Goal: Complete application form

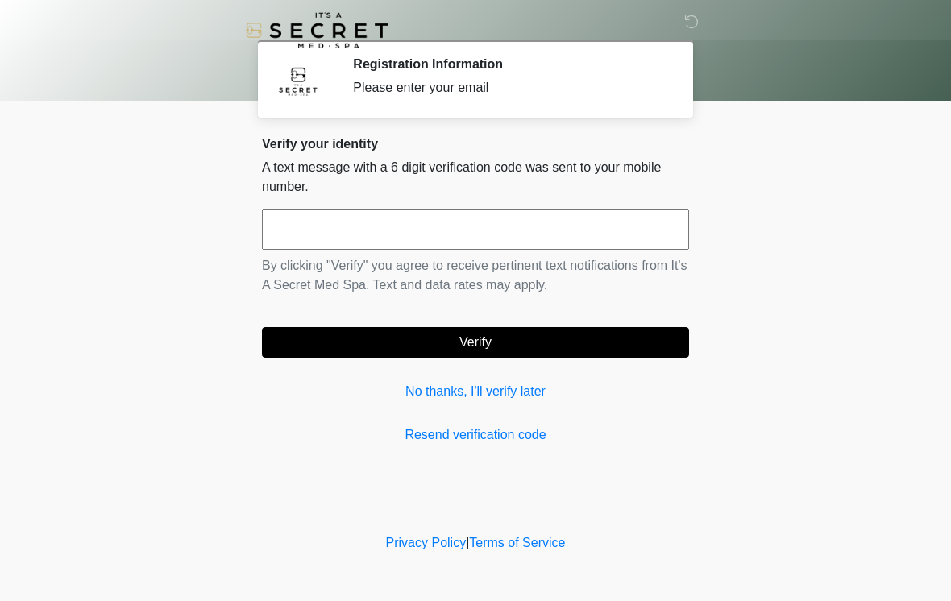
click at [582, 203] on div "Verify your identity A text message with a 6 digit verification code was sent t…" at bounding box center [475, 290] width 427 height 309
click at [554, 242] on input "text" at bounding box center [475, 230] width 427 height 40
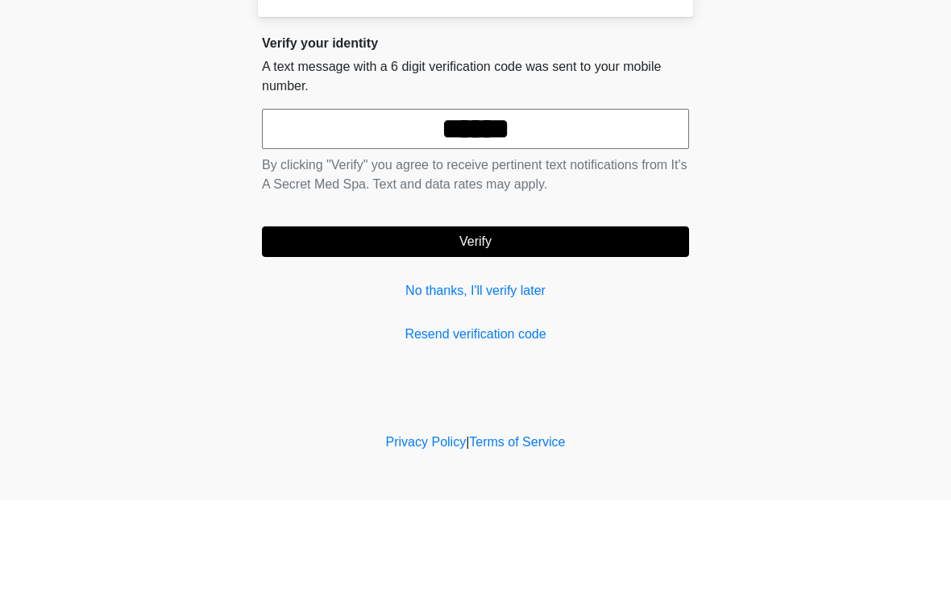
type input "******"
click at [496, 327] on button "Verify" at bounding box center [475, 342] width 427 height 31
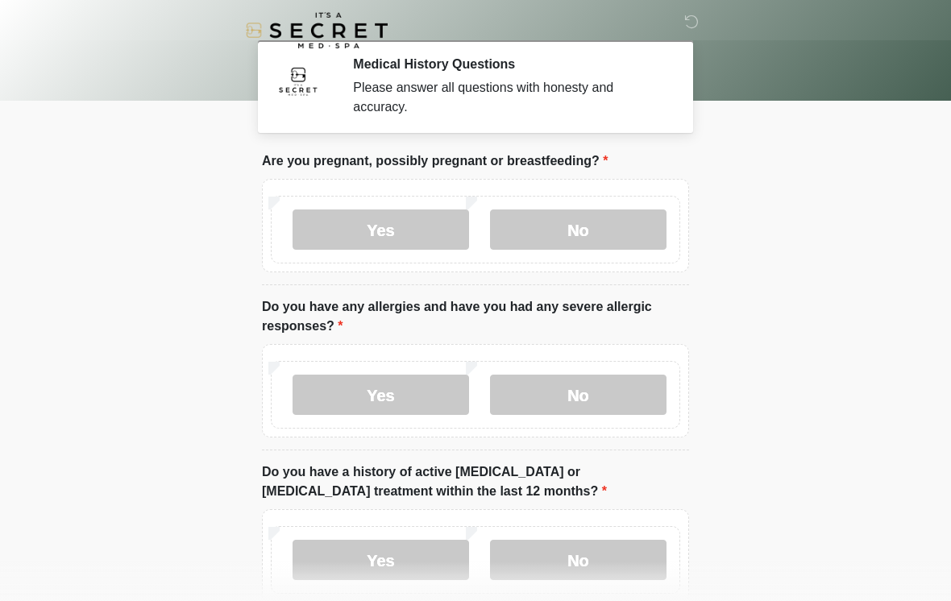
click at [604, 220] on label "No" at bounding box center [578, 230] width 176 height 40
click at [421, 388] on label "Yes" at bounding box center [381, 395] width 176 height 40
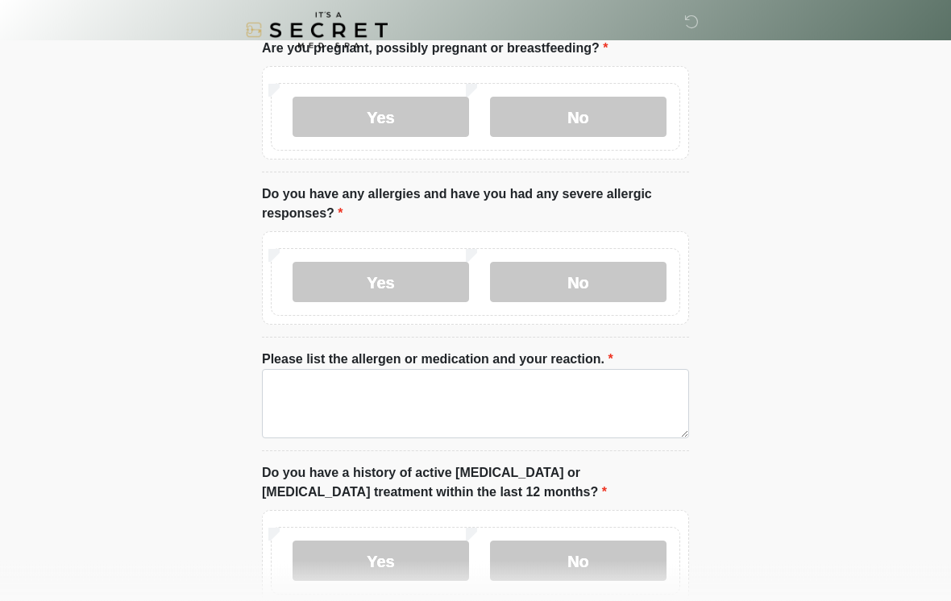
scroll to position [113, 0]
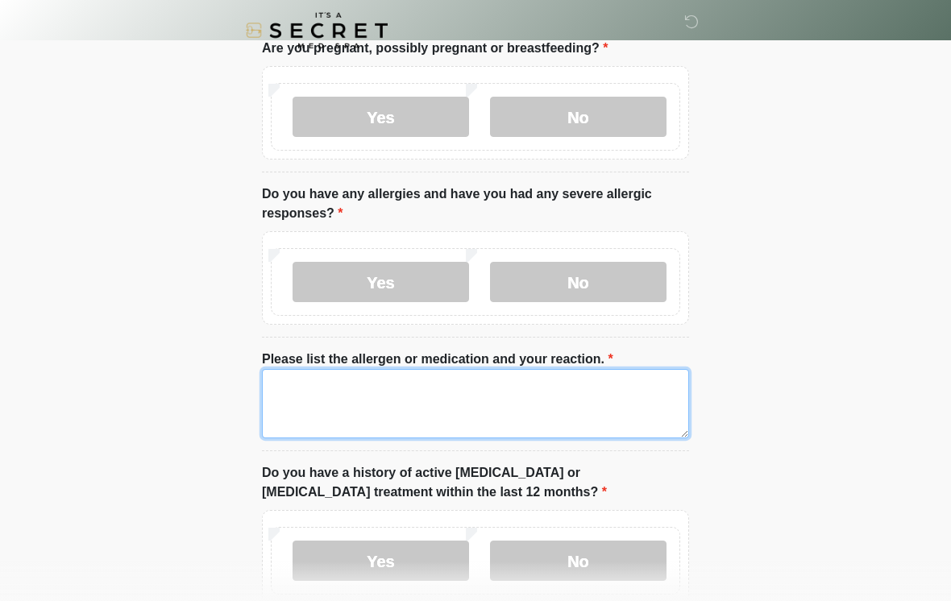
click at [622, 400] on textarea "Please list the allergen or medication and your reaction." at bounding box center [475, 403] width 427 height 69
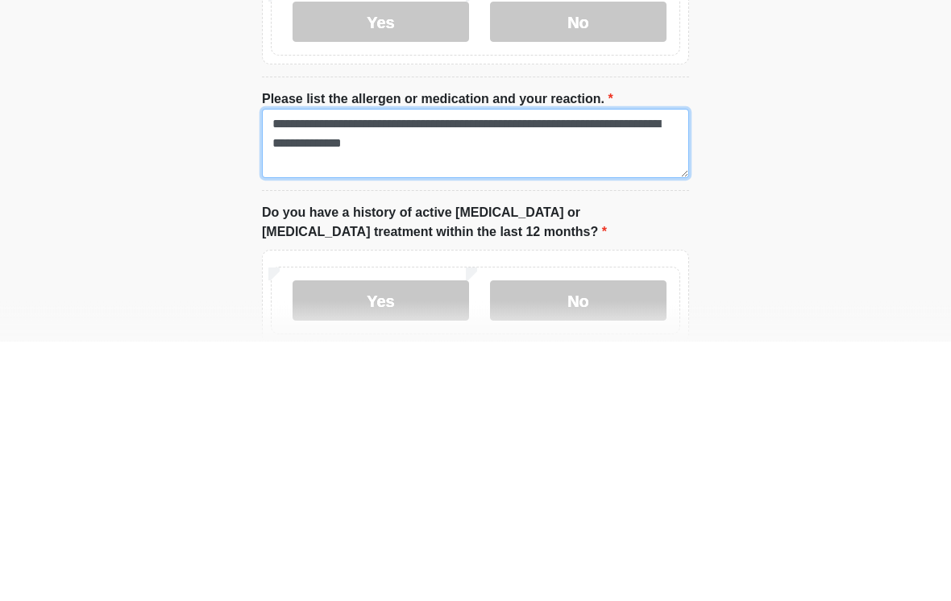
click at [385, 369] on textarea "**********" at bounding box center [475, 403] width 427 height 69
click at [369, 369] on textarea "**********" at bounding box center [475, 403] width 427 height 69
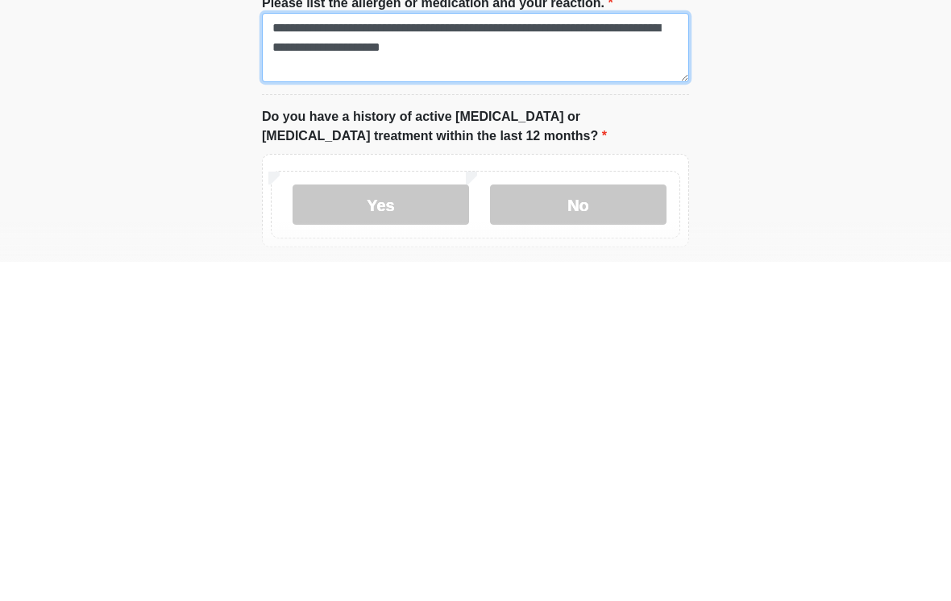
type textarea "**********"
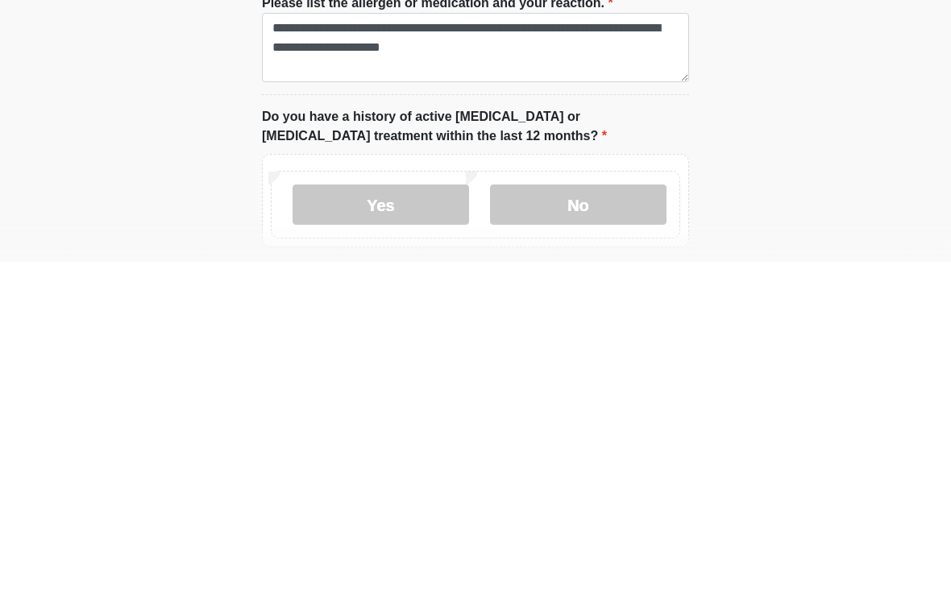
click at [587, 524] on label "No" at bounding box center [578, 544] width 176 height 40
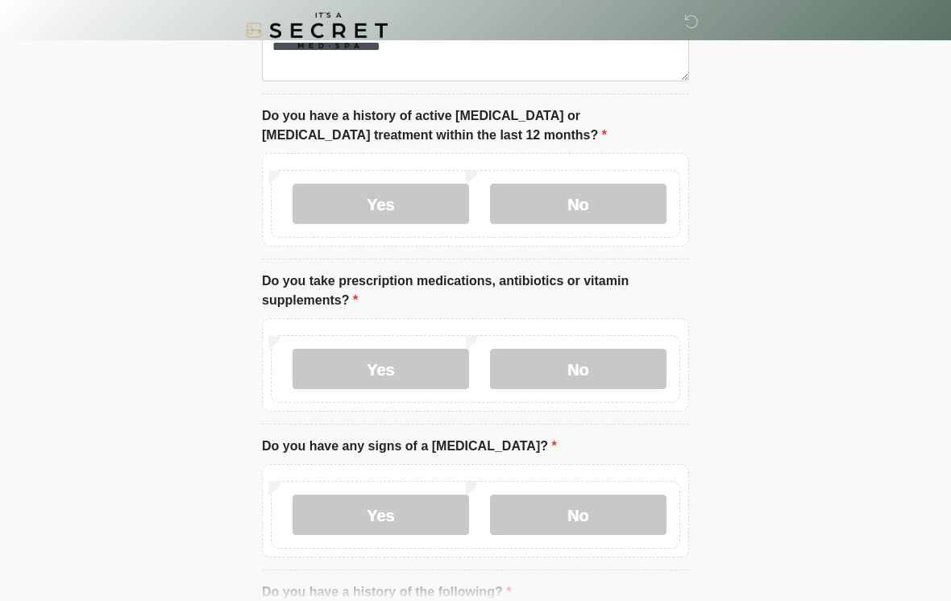
click at [550, 371] on label "No" at bounding box center [578, 369] width 176 height 40
click at [586, 496] on label "No" at bounding box center [578, 515] width 176 height 40
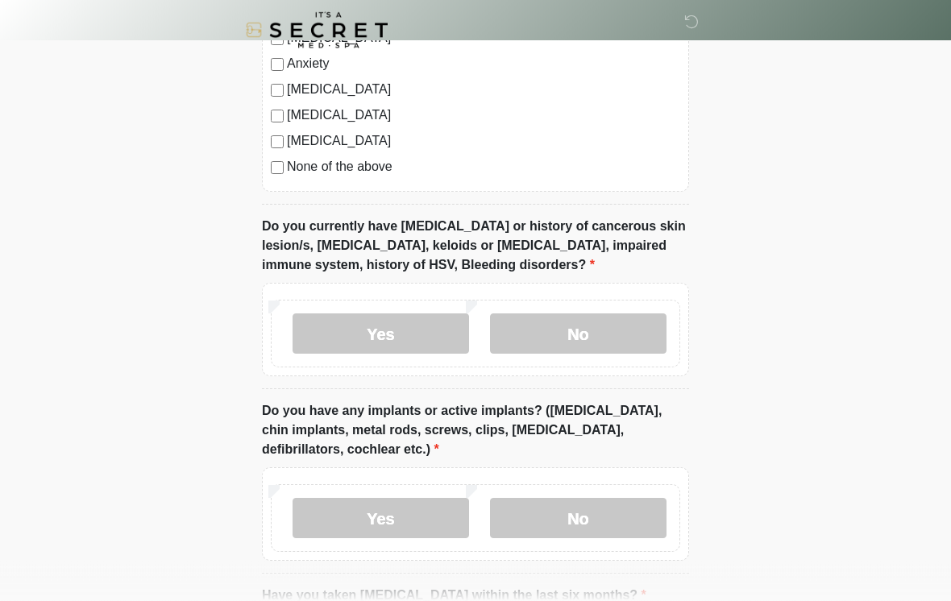
scroll to position [1266, 0]
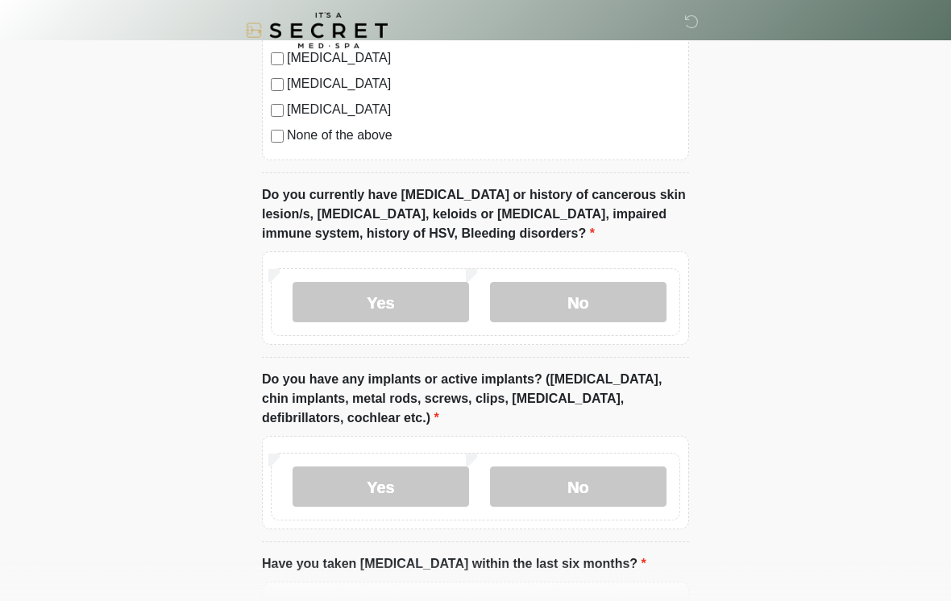
click at [600, 288] on label "No" at bounding box center [578, 302] width 176 height 40
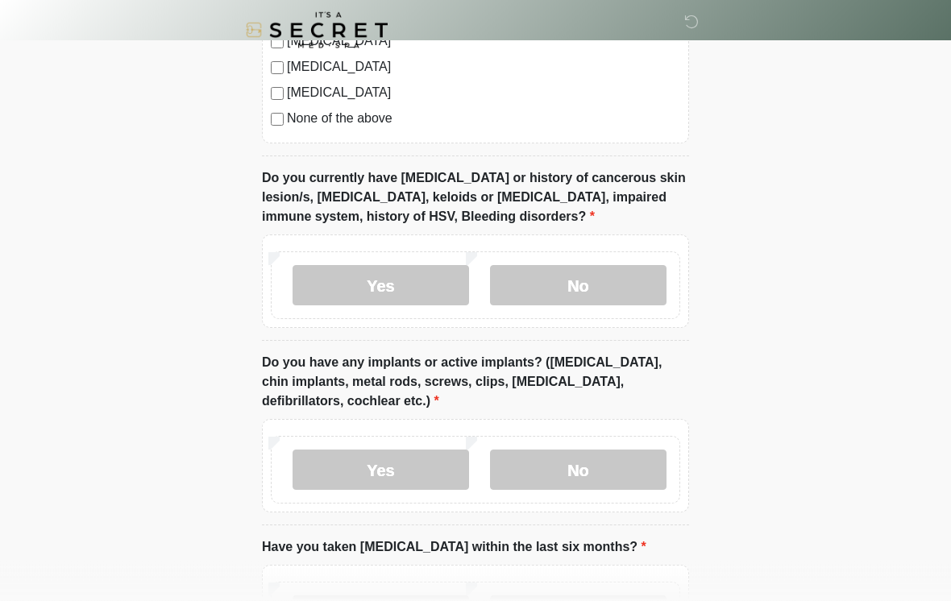
click at [563, 452] on label "No" at bounding box center [578, 470] width 176 height 40
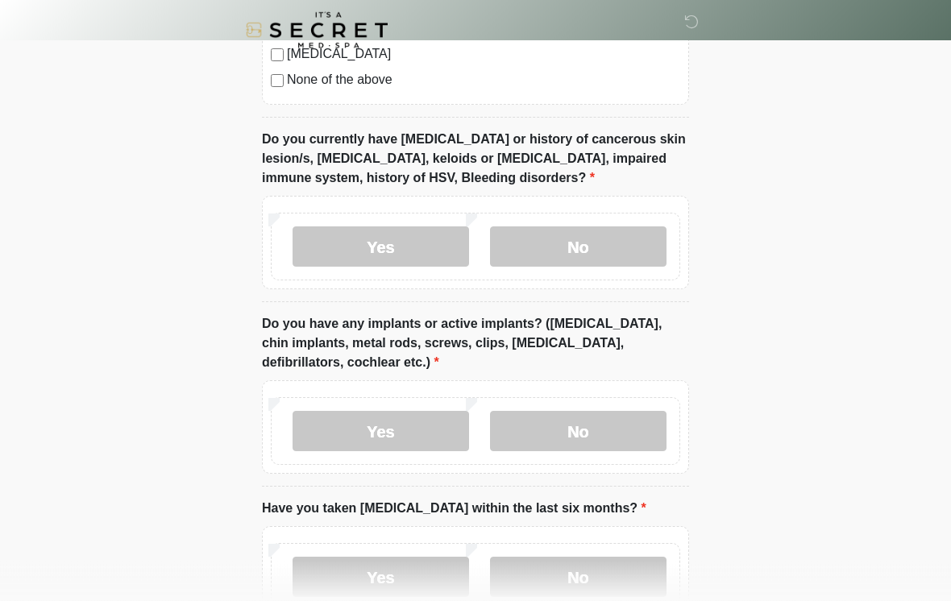
scroll to position [1455, 0]
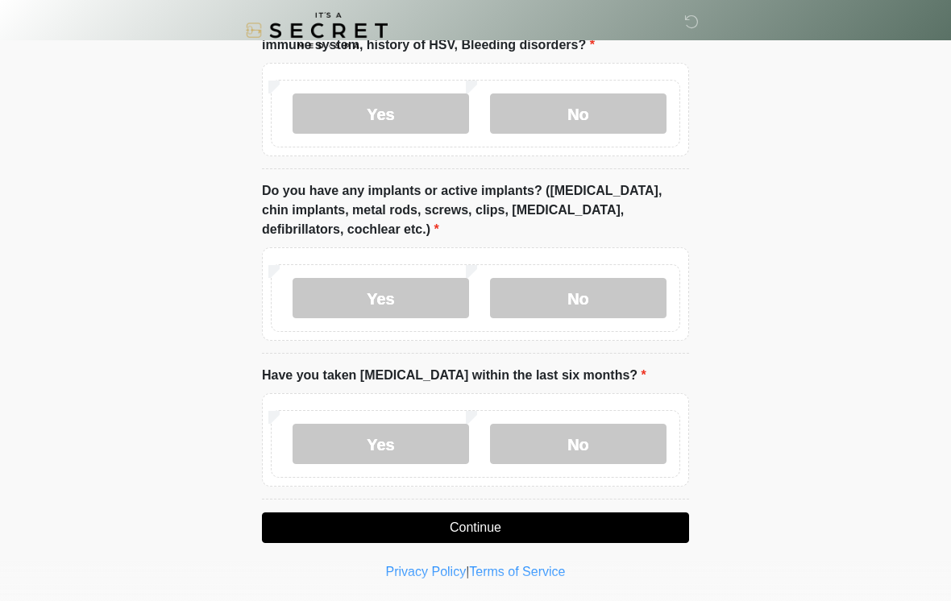
click at [604, 435] on label "No" at bounding box center [578, 444] width 176 height 40
click at [534, 529] on button "Continue" at bounding box center [475, 528] width 427 height 31
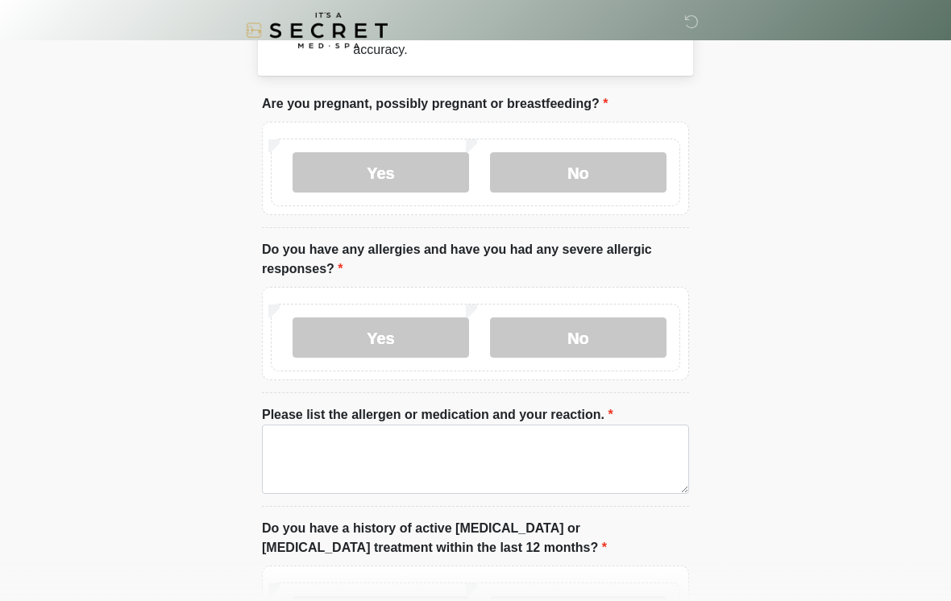
scroll to position [0, 0]
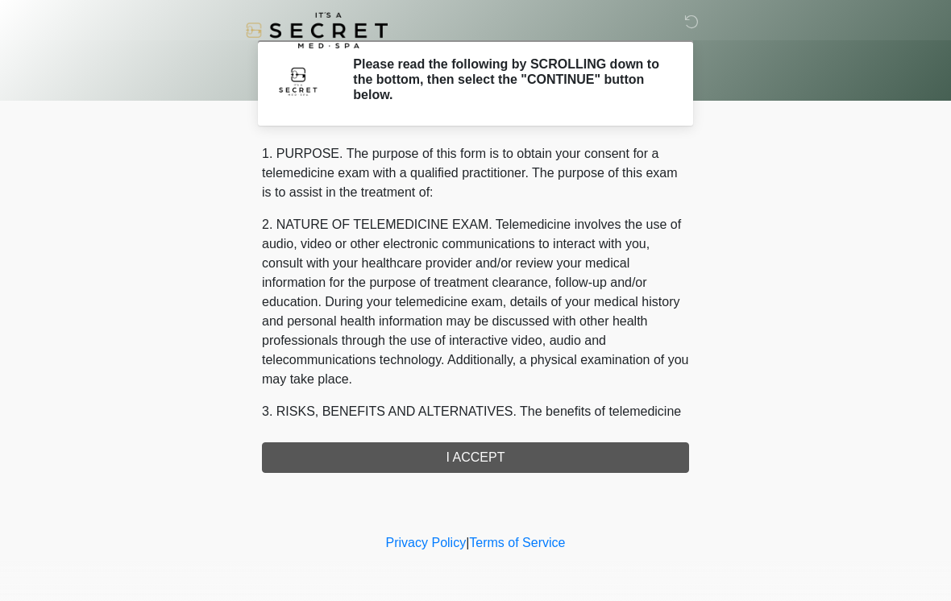
click at [525, 454] on div "1. PURPOSE. The purpose of this form is to obtain your consent for a telemedici…" at bounding box center [475, 308] width 427 height 329
click at [491, 454] on div "1. PURPOSE. The purpose of this form is to obtain your consent for a telemedici…" at bounding box center [475, 308] width 427 height 329
click at [478, 449] on div "1. PURPOSE. The purpose of this form is to obtain your consent for a telemedici…" at bounding box center [475, 308] width 427 height 329
click at [477, 449] on div "1. PURPOSE. The purpose of this form is to obtain your consent for a telemedici…" at bounding box center [475, 308] width 427 height 329
click at [483, 464] on div "1. PURPOSE. The purpose of this form is to obtain your consent for a telemedici…" at bounding box center [475, 308] width 427 height 329
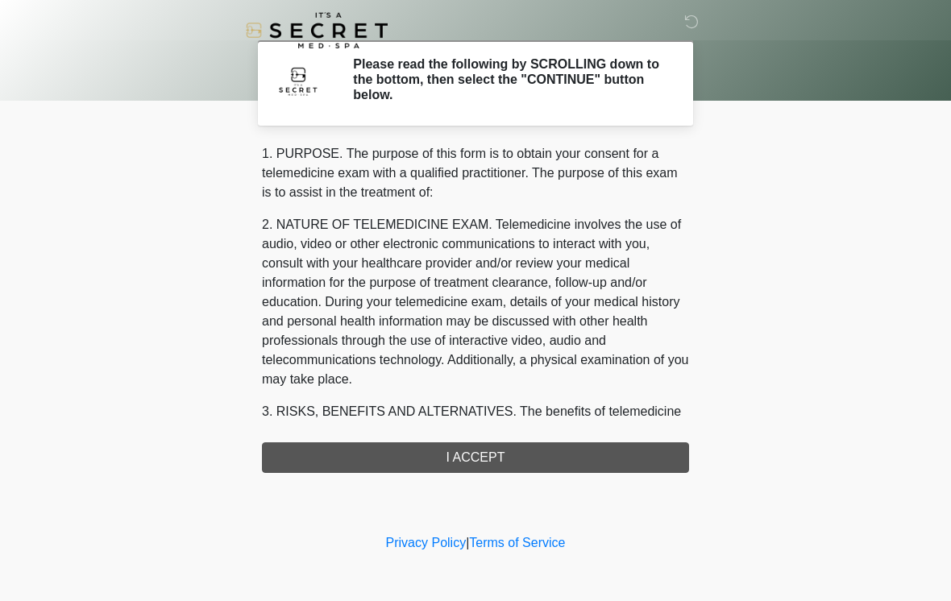
click at [488, 461] on div "1. PURPOSE. The purpose of this form is to obtain your consent for a telemedici…" at bounding box center [475, 308] width 427 height 329
click at [489, 450] on div "1. PURPOSE. The purpose of this form is to obtain your consent for a telemedici…" at bounding box center [475, 308] width 427 height 329
click at [488, 446] on div "1. PURPOSE. The purpose of this form is to obtain your consent for a telemedici…" at bounding box center [475, 308] width 427 height 329
click at [489, 461] on div "1. PURPOSE. The purpose of this form is to obtain your consent for a telemedici…" at bounding box center [475, 308] width 427 height 329
click at [671, 322] on p "2. NATURE OF TELEMEDICINE EXAM. Telemedicine involves the use of audio, video o…" at bounding box center [475, 302] width 427 height 174
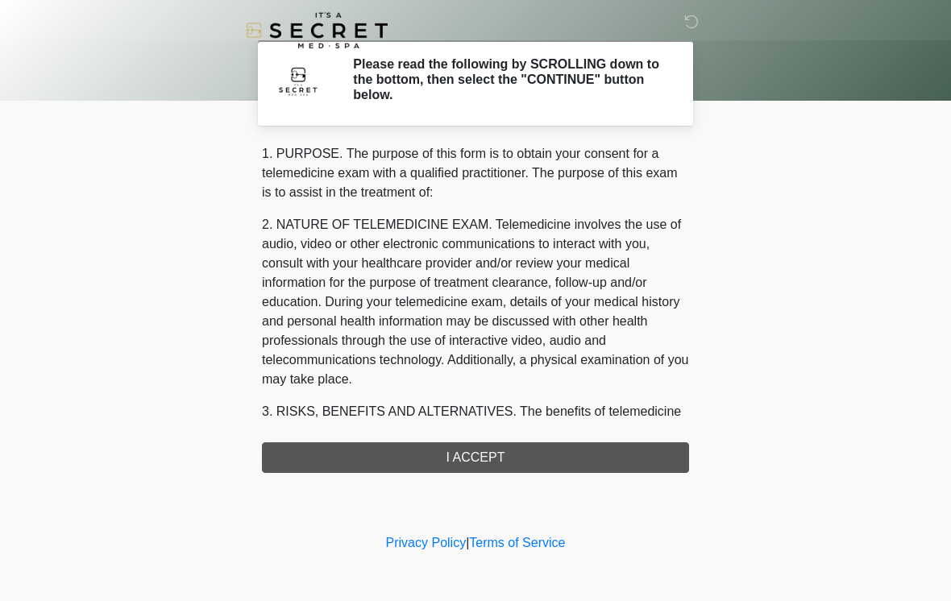
click at [623, 164] on p "1. PURPOSE. The purpose of this form is to obtain your consent for a telemedici…" at bounding box center [475, 173] width 427 height 58
click at [622, 164] on p "1. PURPOSE. The purpose of this form is to obtain your consent for a telemedici…" at bounding box center [475, 173] width 427 height 58
click at [561, 269] on p "2. NATURE OF TELEMEDICINE EXAM. Telemedicine involves the use of audio, video o…" at bounding box center [475, 302] width 427 height 174
click at [700, 10] on div at bounding box center [463, 30] width 483 height 60
click at [679, 19] on div at bounding box center [463, 30] width 483 height 60
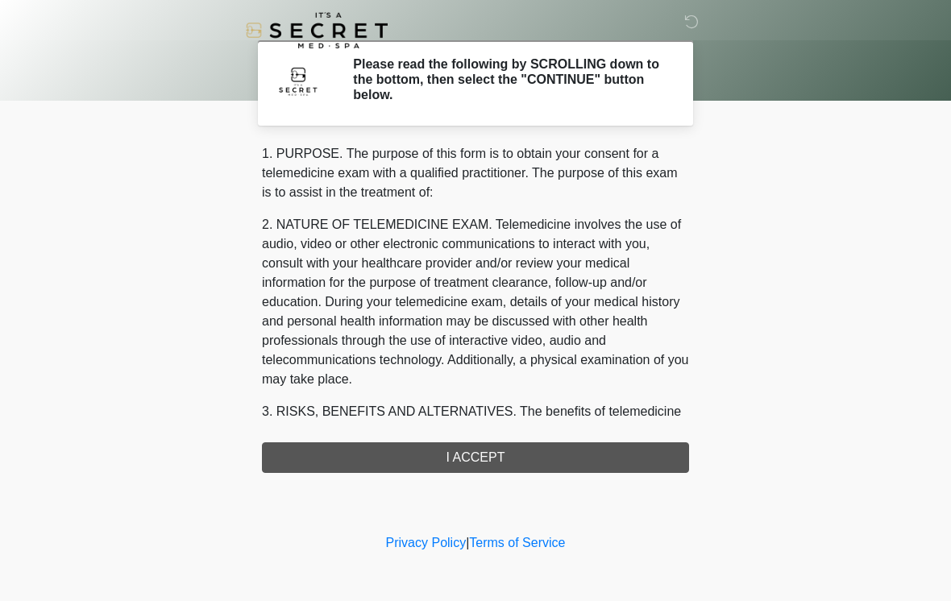
click at [699, 15] on div at bounding box center [463, 30] width 483 height 60
click at [545, 438] on div "1. PURPOSE. The purpose of this form is to obtain your consent for a telemedici…" at bounding box center [475, 308] width 427 height 329
click at [483, 468] on div "1. PURPOSE. The purpose of this form is to obtain your consent for a telemedici…" at bounding box center [475, 308] width 427 height 329
click at [482, 468] on div "1. PURPOSE. The purpose of this form is to obtain your consent for a telemedici…" at bounding box center [475, 308] width 427 height 329
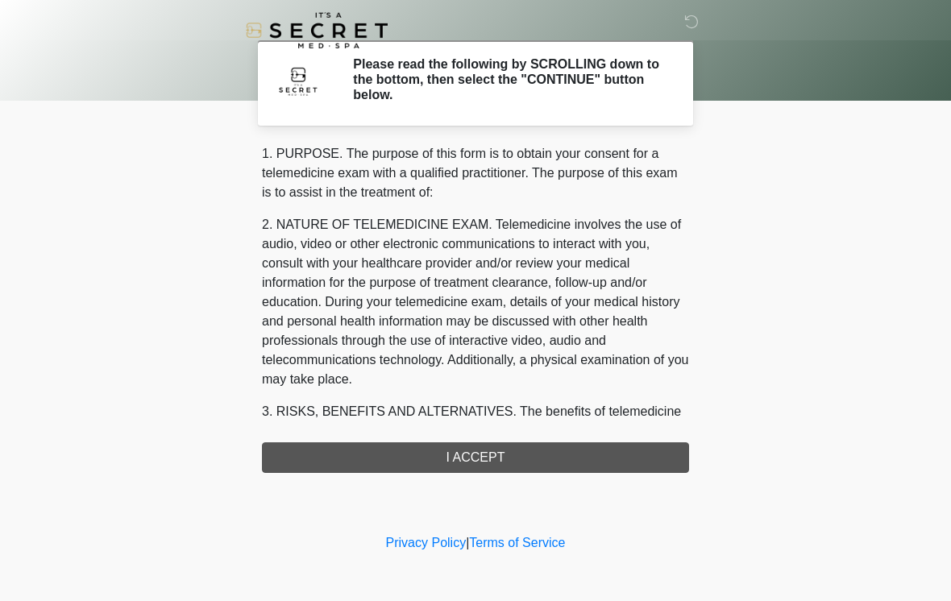
click at [473, 459] on div "1. PURPOSE. The purpose of this form is to obtain your consent for a telemedici…" at bounding box center [475, 308] width 427 height 329
click at [471, 460] on div "1. PURPOSE. The purpose of this form is to obtain your consent for a telemedici…" at bounding box center [475, 308] width 427 height 329
click at [528, 395] on div "1. PURPOSE. The purpose of this form is to obtain your consent for a telemedici…" at bounding box center [475, 283] width 427 height 279
click at [584, 240] on p "2. NATURE OF TELEMEDICINE EXAM. Telemedicine involves the use of audio, video o…" at bounding box center [475, 302] width 427 height 174
click at [455, 76] on h2 "Please read the following by SCROLLING down to the bottom, then select the "CON…" at bounding box center [509, 79] width 312 height 47
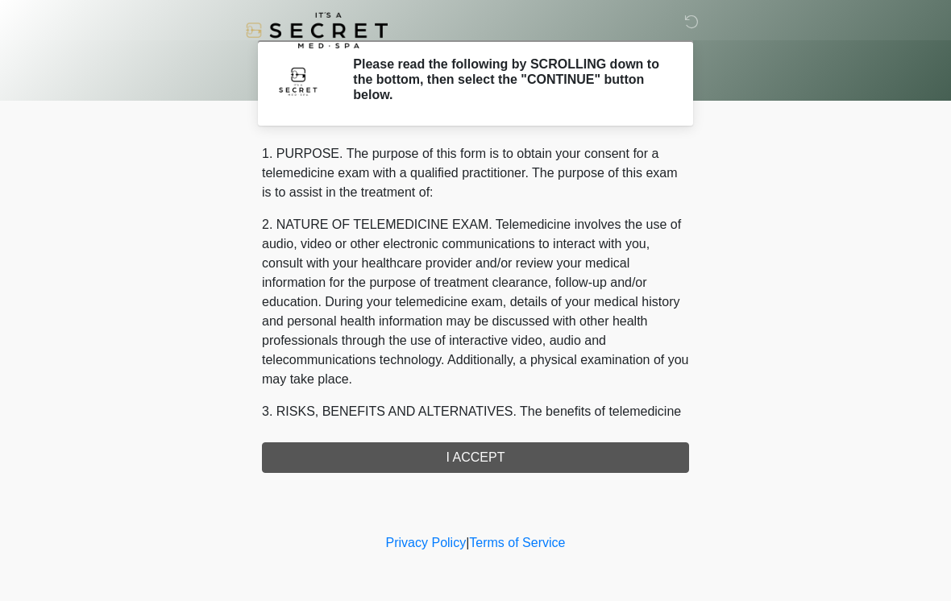
click at [301, 113] on section "Please read the following by SCROLLING down to the bottom, then select the "CON…" at bounding box center [475, 82] width 435 height 85
click at [616, 457] on div "1. PURPOSE. The purpose of this form is to obtain your consent for a telemedici…" at bounding box center [475, 308] width 427 height 329
click at [476, 448] on div "1. PURPOSE. The purpose of this form is to obtain your consent for a telemedici…" at bounding box center [475, 308] width 427 height 329
click at [476, 447] on div "1. PURPOSE. The purpose of this form is to obtain your consent for a telemedici…" at bounding box center [475, 308] width 427 height 329
click at [499, 453] on div "1. PURPOSE. The purpose of this form is to obtain your consent for a telemedici…" at bounding box center [475, 308] width 427 height 329
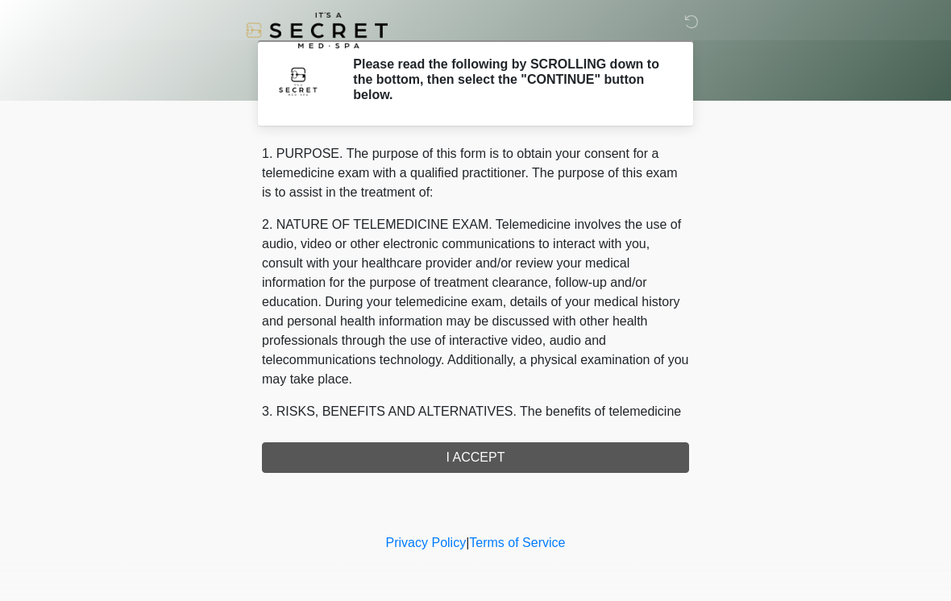
click at [496, 460] on div "1. PURPOSE. The purpose of this form is to obtain your consent for a telemedici…" at bounding box center [475, 308] width 427 height 329
click at [481, 452] on div "1. PURPOSE. The purpose of this form is to obtain your consent for a telemedici…" at bounding box center [475, 308] width 427 height 329
click at [481, 451] on div "1. PURPOSE. The purpose of this form is to obtain your consent for a telemedici…" at bounding box center [475, 308] width 427 height 329
click at [496, 459] on div "1. PURPOSE. The purpose of this form is to obtain your consent for a telemedici…" at bounding box center [475, 308] width 427 height 329
click at [459, 450] on div "1. PURPOSE. The purpose of this form is to obtain your consent for a telemedici…" at bounding box center [475, 308] width 427 height 329
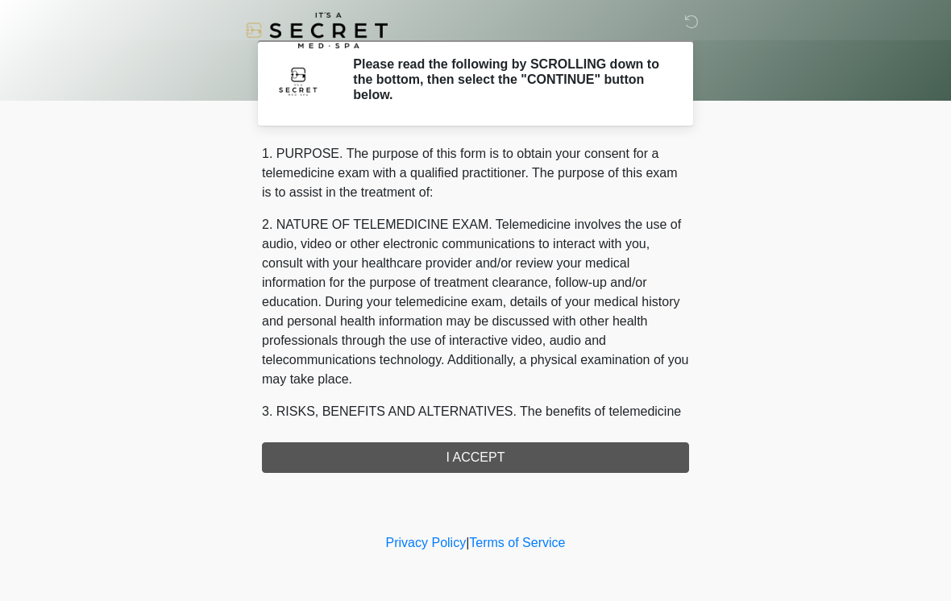
click at [490, 447] on div "1. PURPOSE. The purpose of this form is to obtain your consent for a telemedici…" at bounding box center [475, 308] width 427 height 329
click at [531, 452] on div "1. PURPOSE. The purpose of this form is to obtain your consent for a telemedici…" at bounding box center [475, 308] width 427 height 329
click at [537, 471] on div "1. PURPOSE. The purpose of this form is to obtain your consent for a telemedici…" at bounding box center [475, 308] width 427 height 329
click at [507, 457] on div "1. PURPOSE. The purpose of this form is to obtain your consent for a telemedici…" at bounding box center [475, 308] width 427 height 329
click at [506, 456] on div "1. PURPOSE. The purpose of this form is to obtain your consent for a telemedici…" at bounding box center [475, 308] width 427 height 329
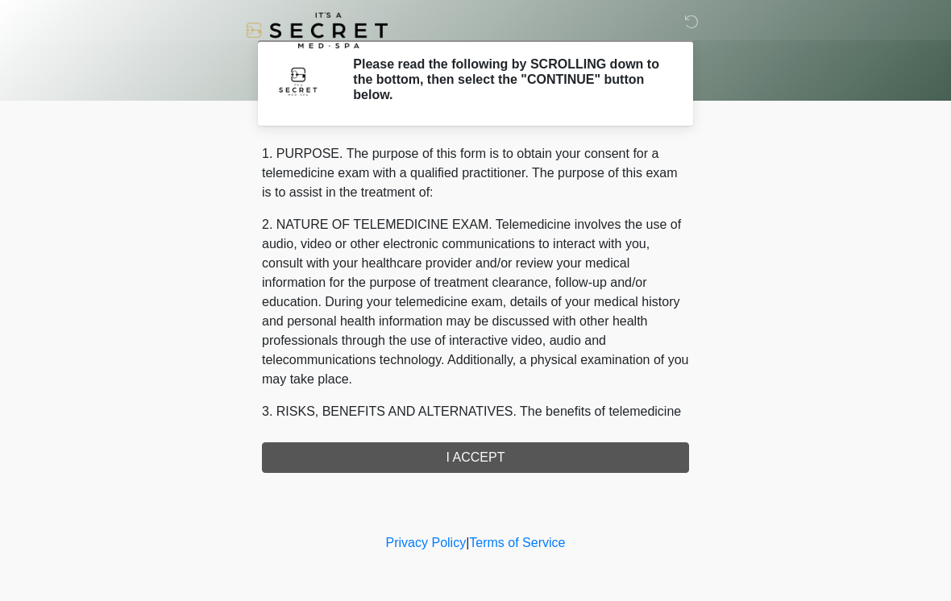
click at [486, 465] on div "1. PURPOSE. The purpose of this form is to obtain your consent for a telemedici…" at bounding box center [475, 308] width 427 height 329
click at [464, 459] on div "1. PURPOSE. The purpose of this form is to obtain your consent for a telemedici…" at bounding box center [475, 308] width 427 height 329
click at [504, 453] on div "1. PURPOSE. The purpose of this form is to obtain your consent for a telemedici…" at bounding box center [475, 308] width 427 height 329
click at [592, 79] on h2 "Please read the following by SCROLLING down to the bottom, then select the "CON…" at bounding box center [509, 79] width 312 height 47
click at [293, 87] on img at bounding box center [298, 80] width 48 height 48
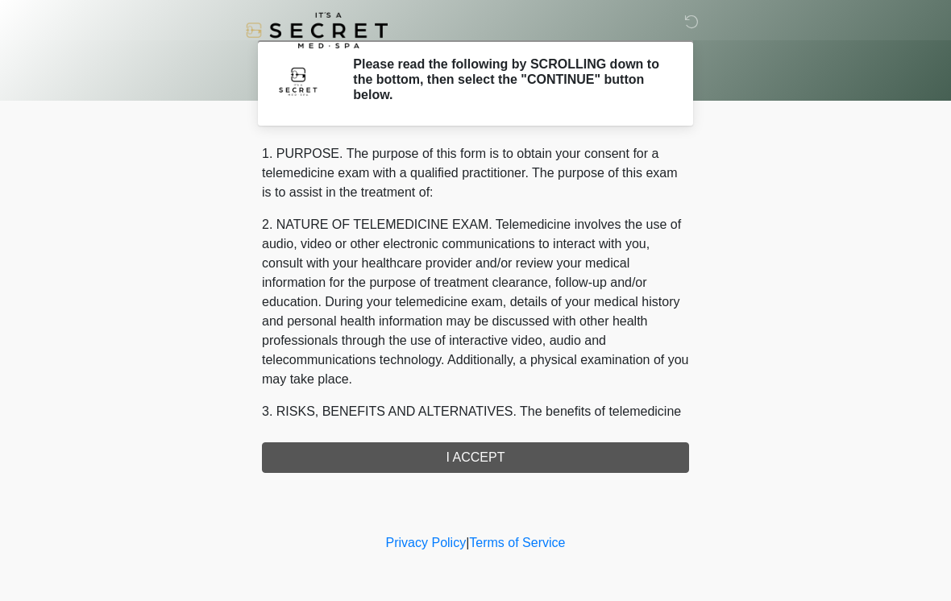
click at [581, 461] on div "1. PURPOSE. The purpose of this form is to obtain your consent for a telemedici…" at bounding box center [475, 308] width 427 height 329
click at [575, 452] on div "1. PURPOSE. The purpose of this form is to obtain your consent for a telemedici…" at bounding box center [475, 308] width 427 height 329
click at [496, 460] on div "1. PURPOSE. The purpose of this form is to obtain your consent for a telemedici…" at bounding box center [475, 308] width 427 height 329
click at [658, 251] on p "2. NATURE OF TELEMEDICINE EXAM. Telemedicine involves the use of audio, video o…" at bounding box center [475, 302] width 427 height 174
click at [539, 82] on h2 "Please read the following by SCROLLING down to the bottom, then select the "CON…" at bounding box center [509, 79] width 312 height 47
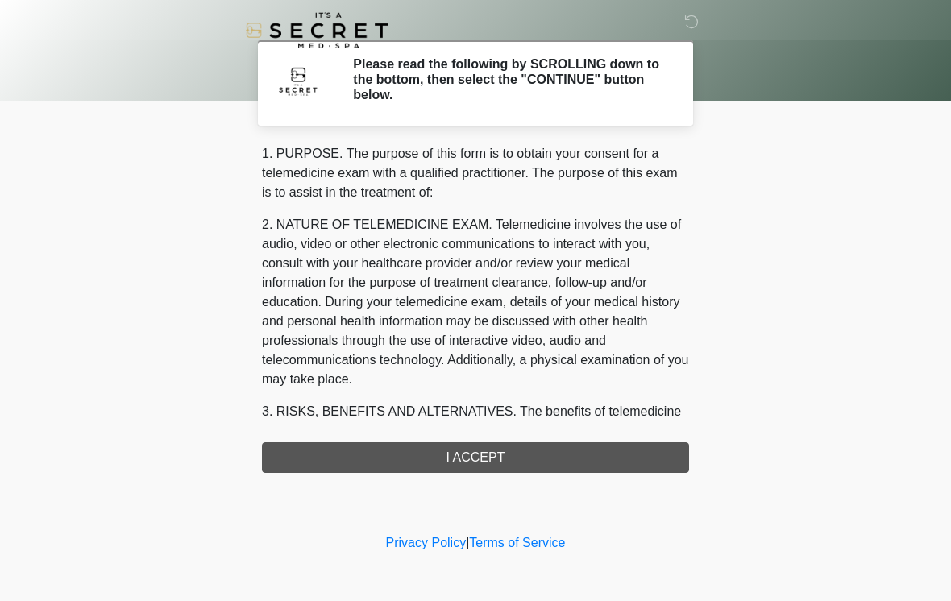
click at [517, 450] on div "1. PURPOSE. The purpose of this form is to obtain your consent for a telemedici…" at bounding box center [475, 308] width 427 height 329
click at [516, 450] on div "1. PURPOSE. The purpose of this form is to obtain your consent for a telemedici…" at bounding box center [475, 308] width 427 height 329
click at [491, 460] on div "1. PURPOSE. The purpose of this form is to obtain your consent for a telemedici…" at bounding box center [475, 308] width 427 height 329
click at [488, 451] on div "1. PURPOSE. The purpose of this form is to obtain your consent for a telemedici…" at bounding box center [475, 308] width 427 height 329
click at [483, 459] on div "1. PURPOSE. The purpose of this form is to obtain your consent for a telemedici…" at bounding box center [475, 308] width 427 height 329
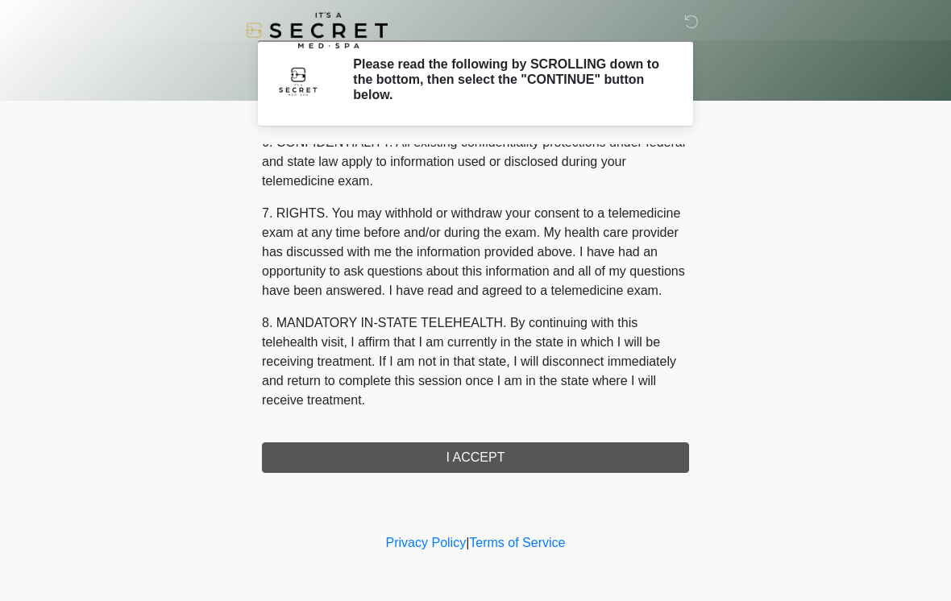
scroll to position [656, 0]
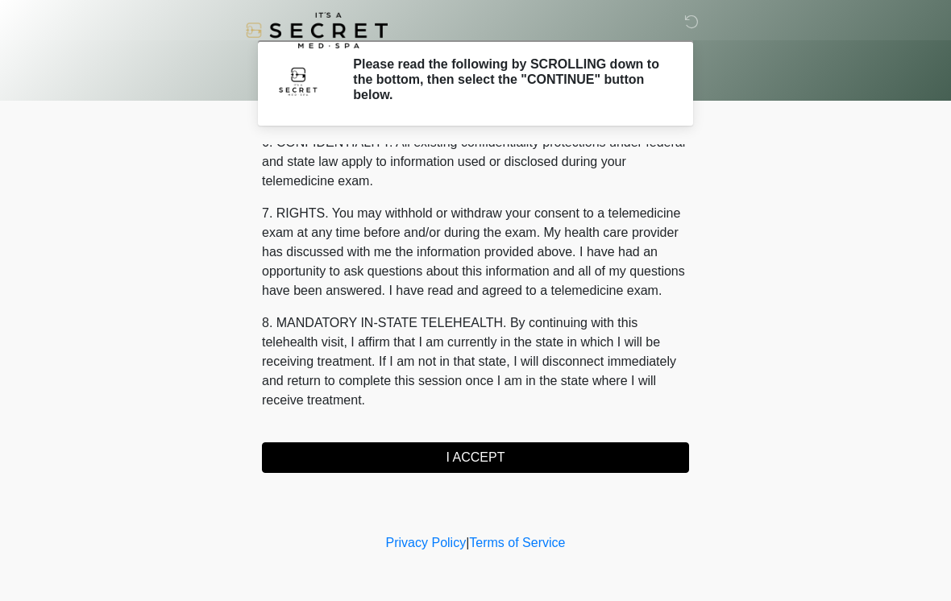
click at [432, 471] on button "I ACCEPT" at bounding box center [475, 457] width 427 height 31
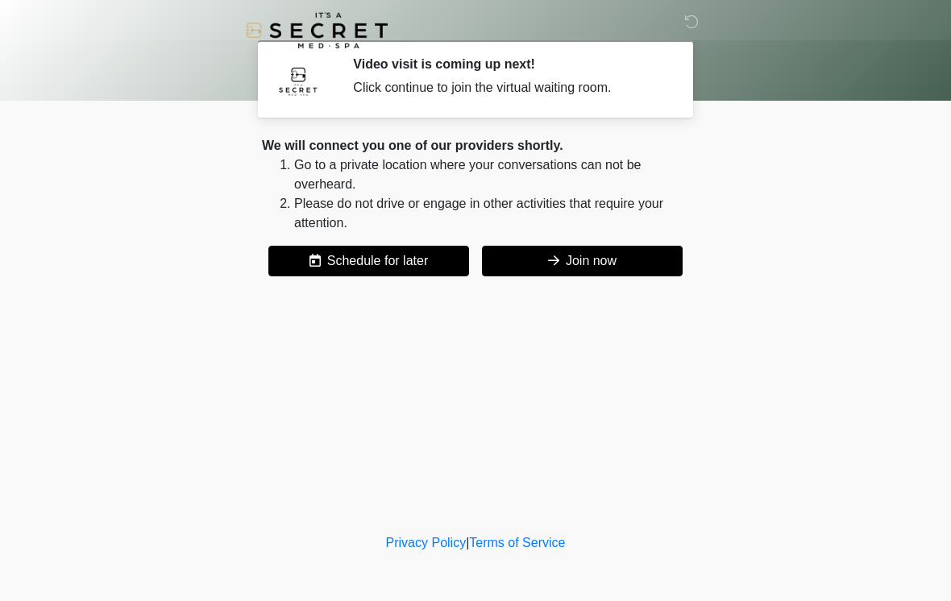
click at [653, 264] on button "Join now" at bounding box center [582, 261] width 201 height 31
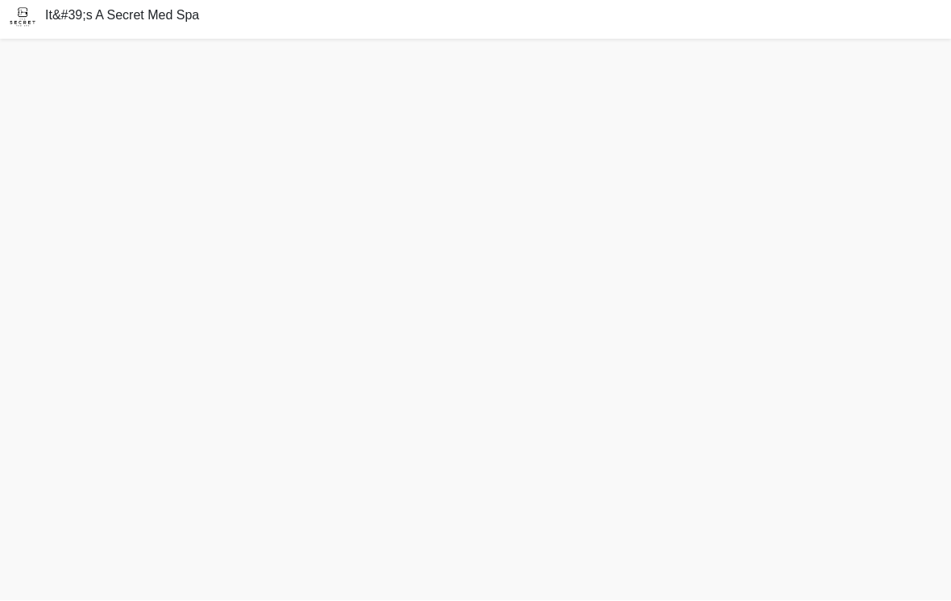
scroll to position [30, 0]
